Goal: Obtain resource: Obtain resource

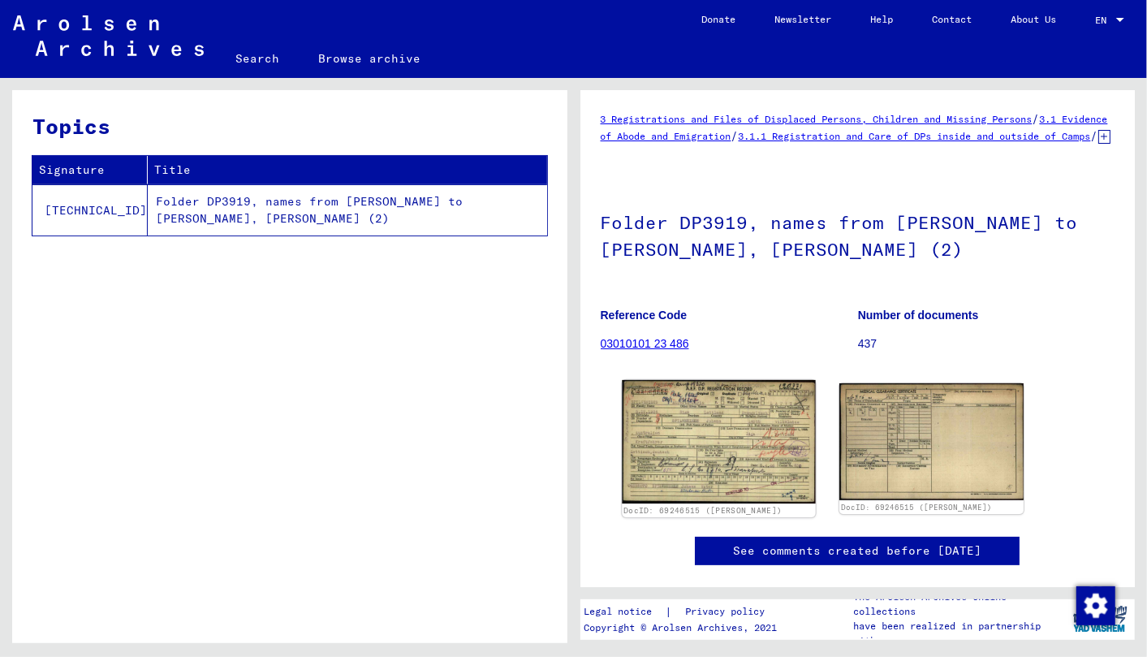
click at [682, 430] on img at bounding box center [718, 441] width 193 height 123
click at [697, 456] on img at bounding box center [718, 441] width 193 height 123
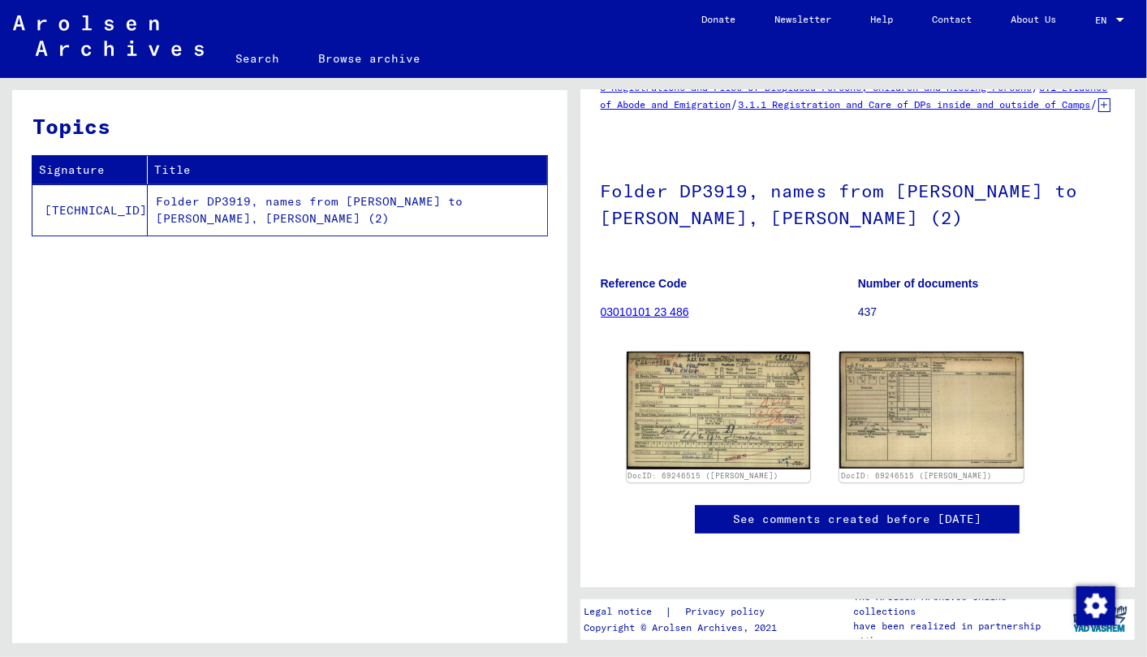
scroll to position [171, 0]
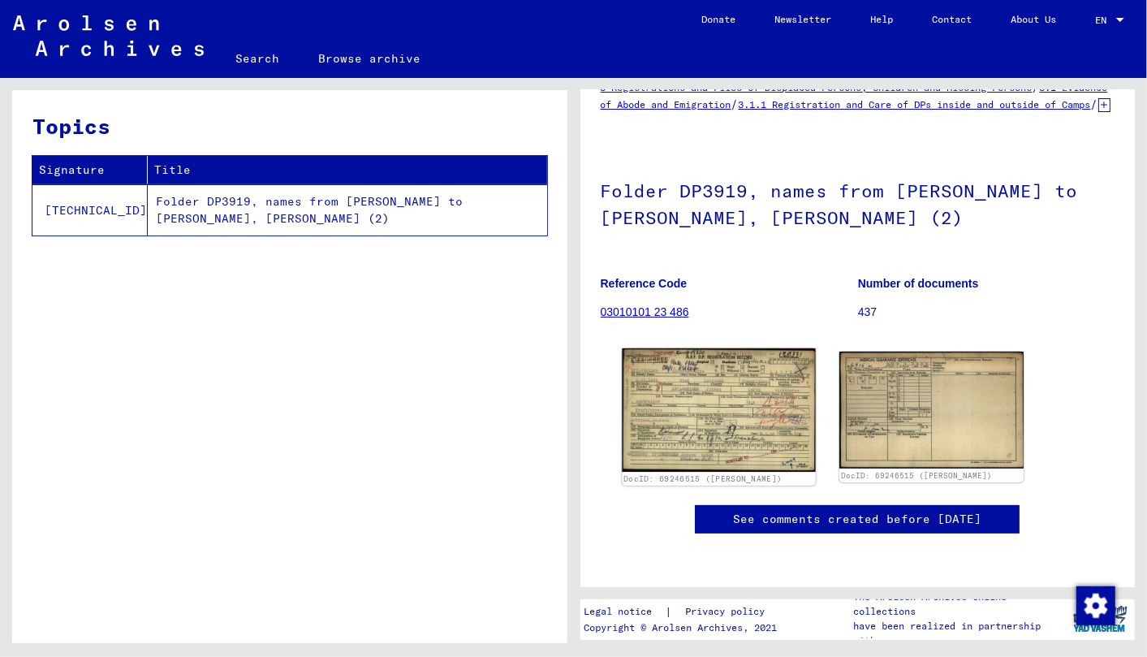
click at [731, 348] on img at bounding box center [718, 409] width 193 height 123
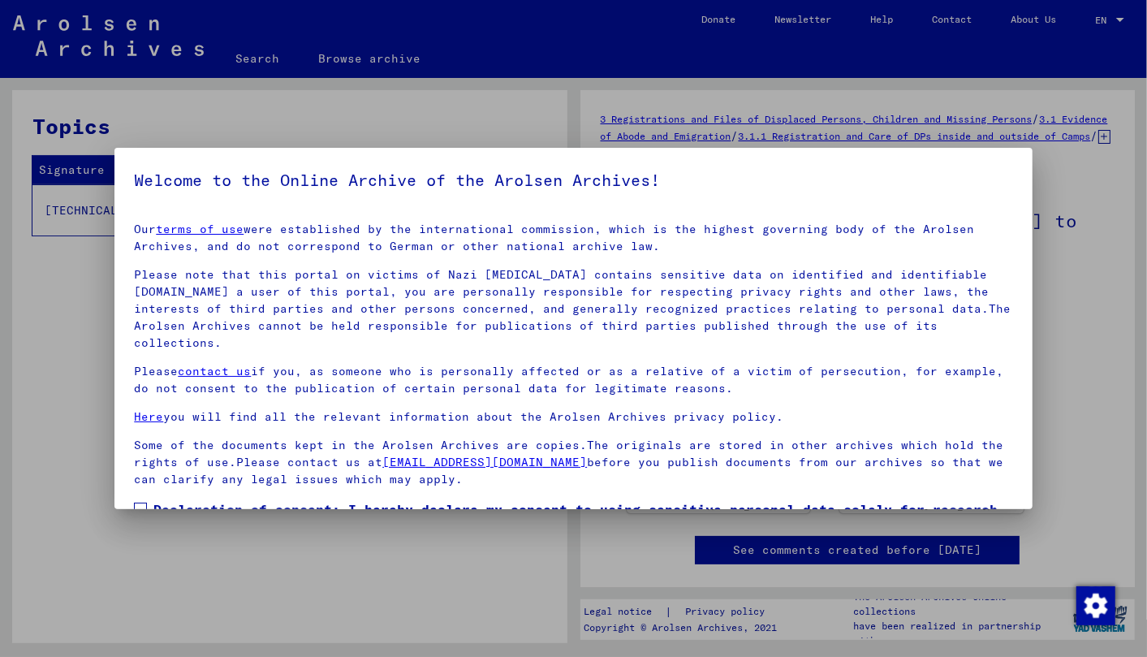
scroll to position [106, 0]
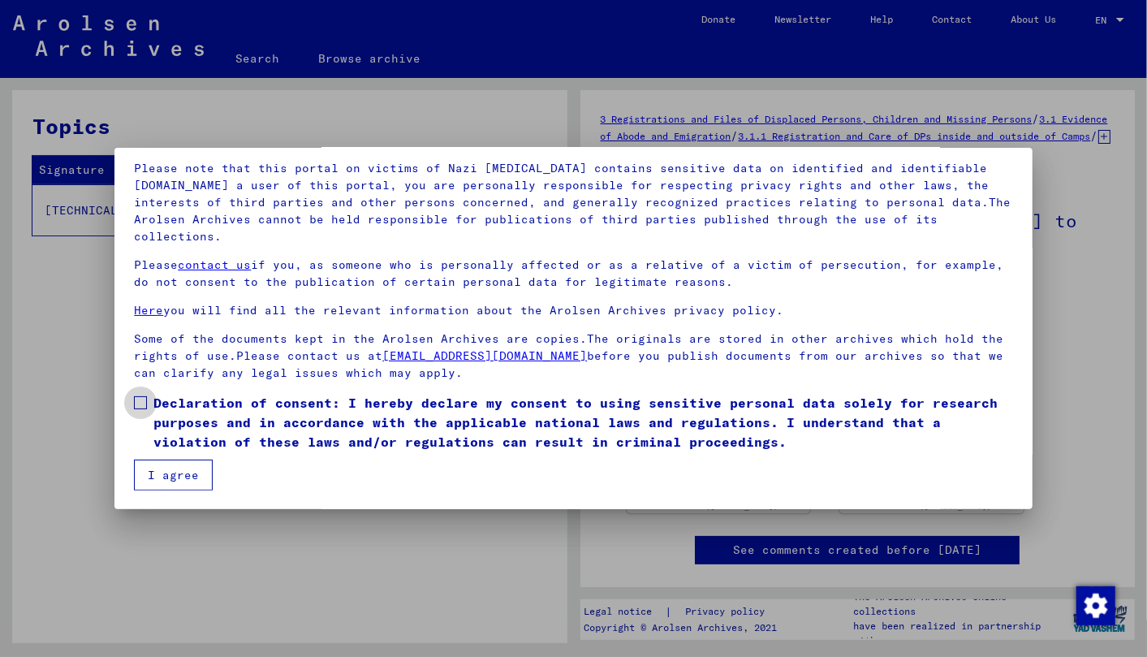
click at [145, 396] on span at bounding box center [140, 402] width 13 height 13
click at [173, 475] on button "I agree" at bounding box center [173, 475] width 79 height 31
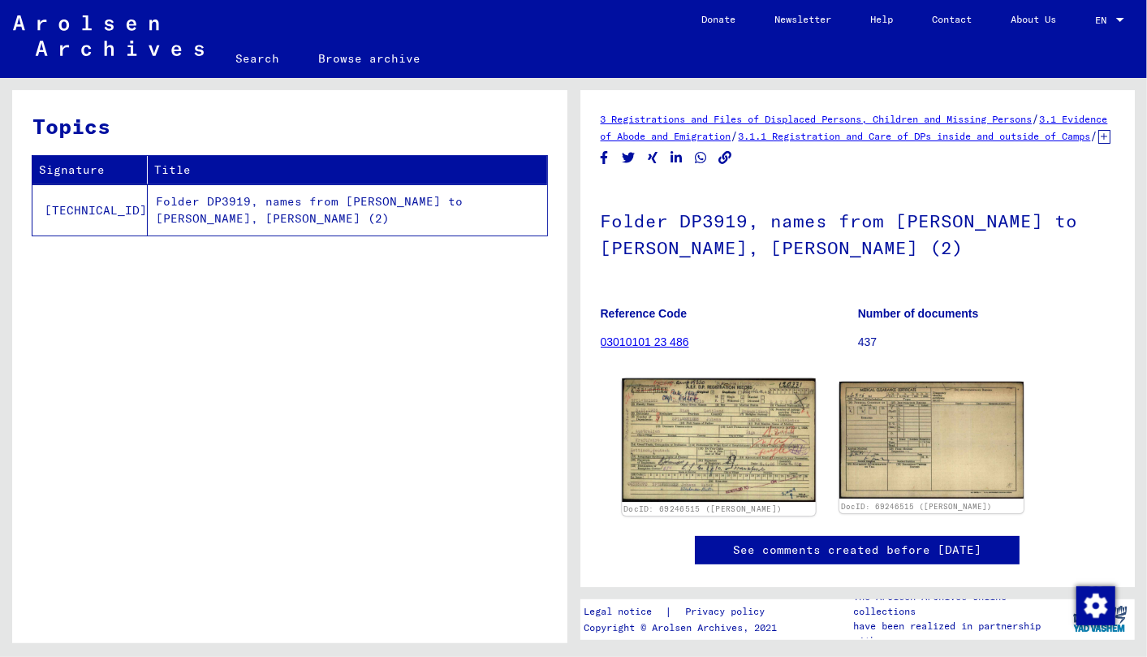
click at [709, 469] on img at bounding box center [718, 439] width 193 height 123
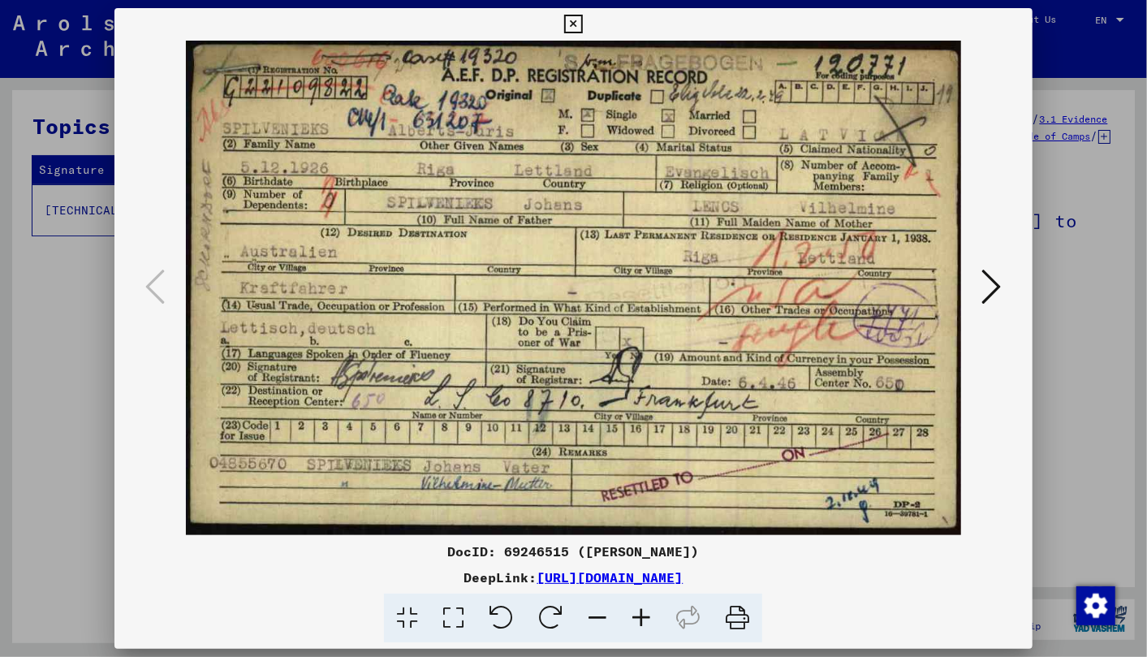
click at [989, 280] on icon at bounding box center [991, 286] width 19 height 39
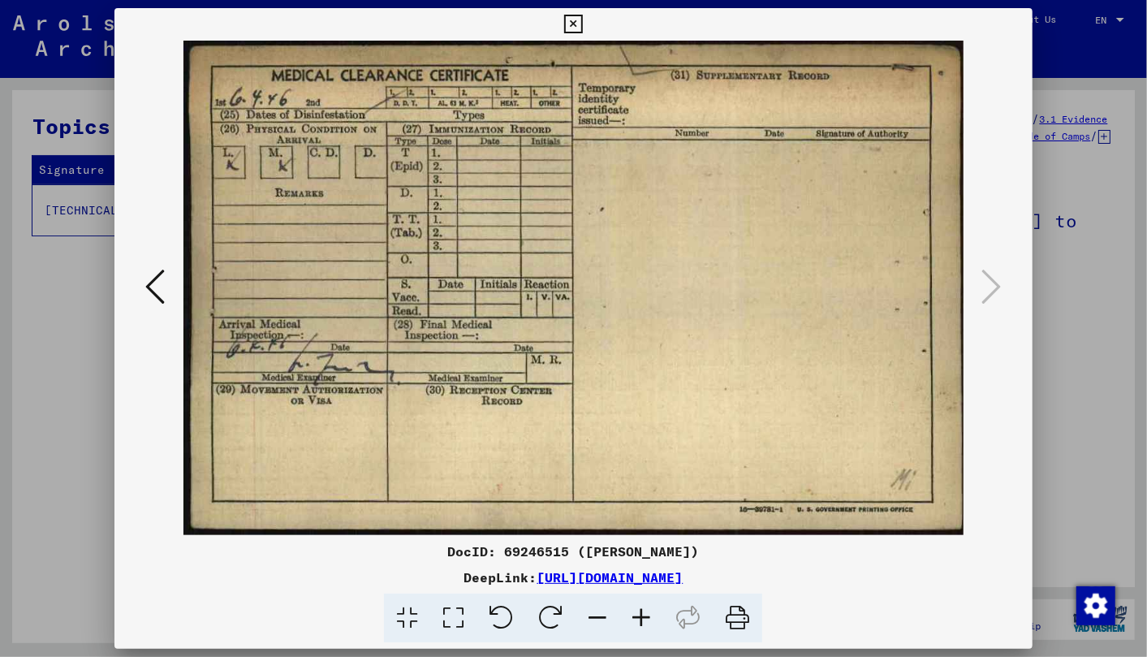
click at [141, 283] on button at bounding box center [154, 288] width 29 height 46
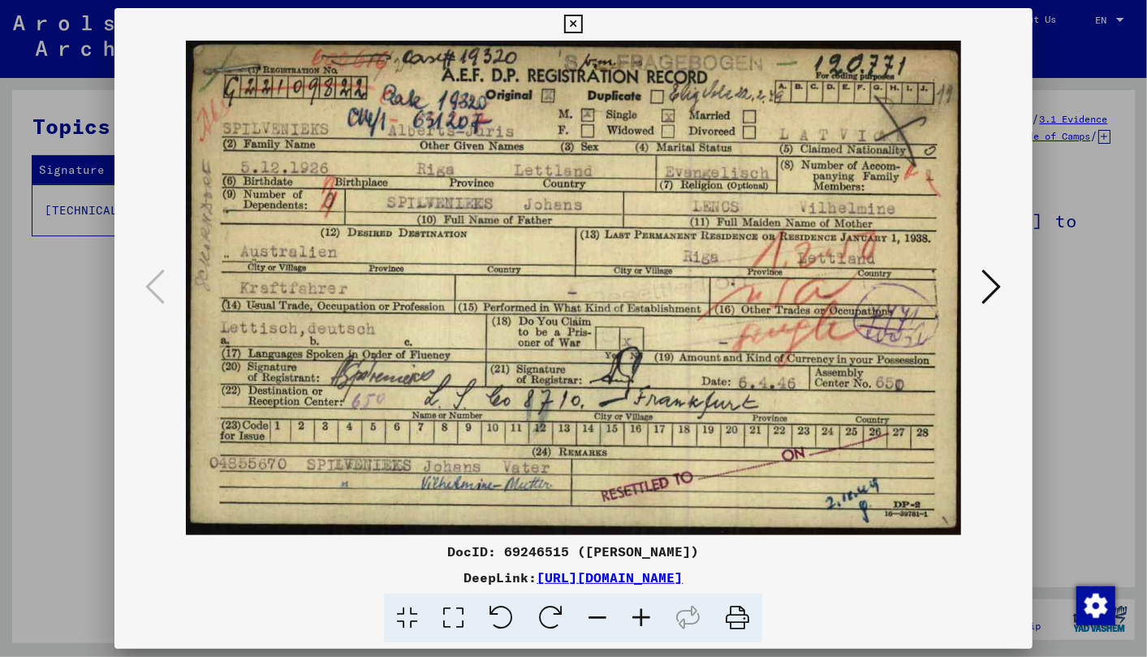
click at [982, 279] on icon at bounding box center [991, 286] width 19 height 39
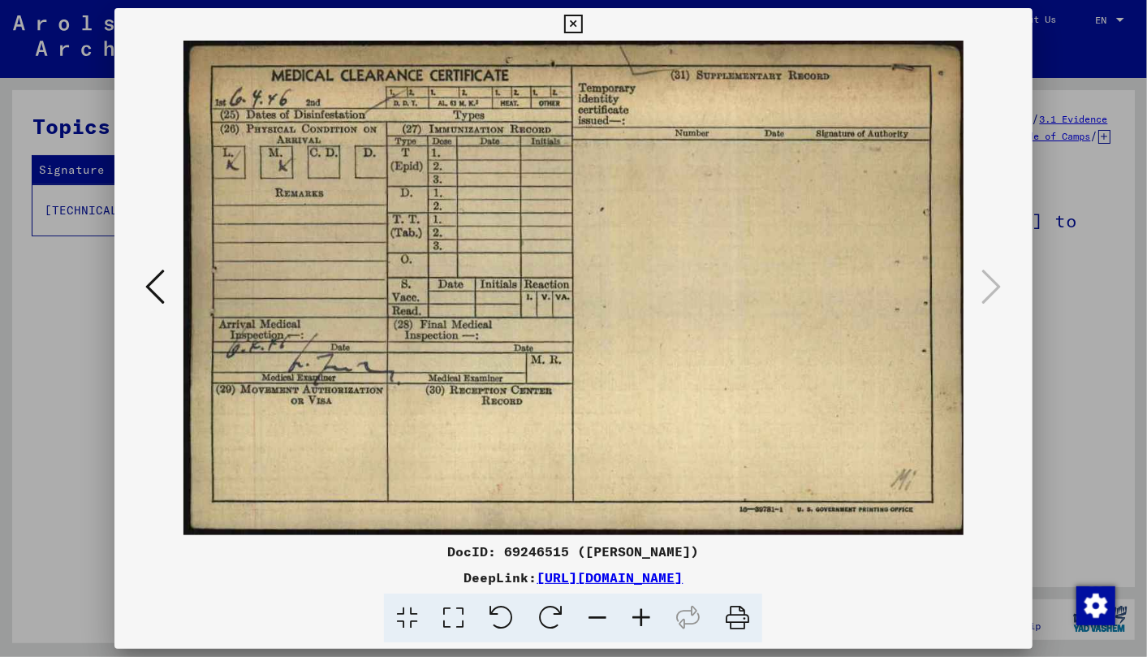
click at [573, 20] on icon at bounding box center [573, 24] width 19 height 19
